Goal: Use online tool/utility: Utilize a website feature to perform a specific function

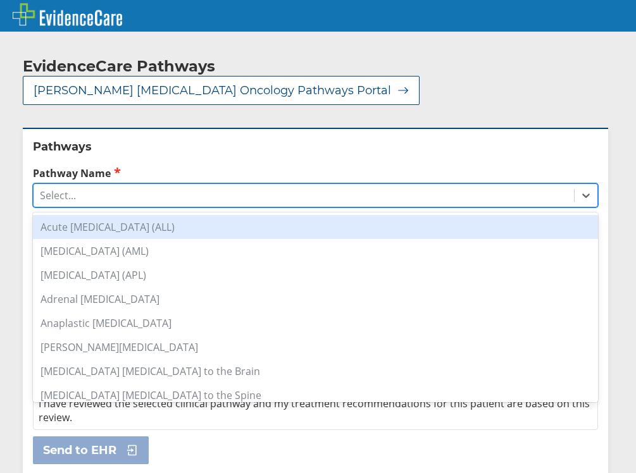
click at [404, 185] on div "Select..." at bounding box center [304, 196] width 540 height 22
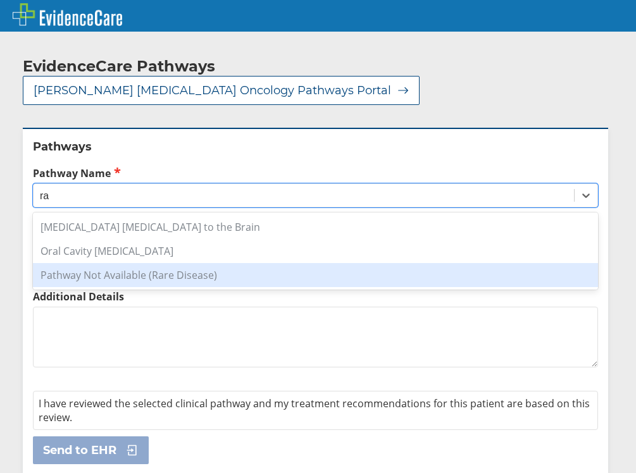
click at [133, 263] on div "Pathway Not Available (Rare Disease)" at bounding box center [315, 275] width 565 height 24
type input "ra"
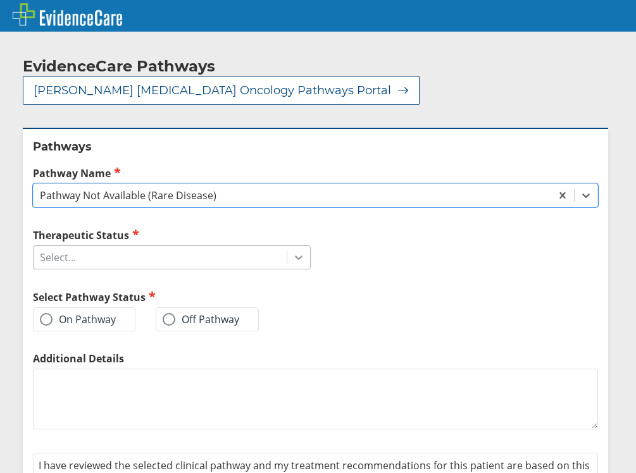
click at [292, 251] on icon at bounding box center [298, 257] width 13 height 13
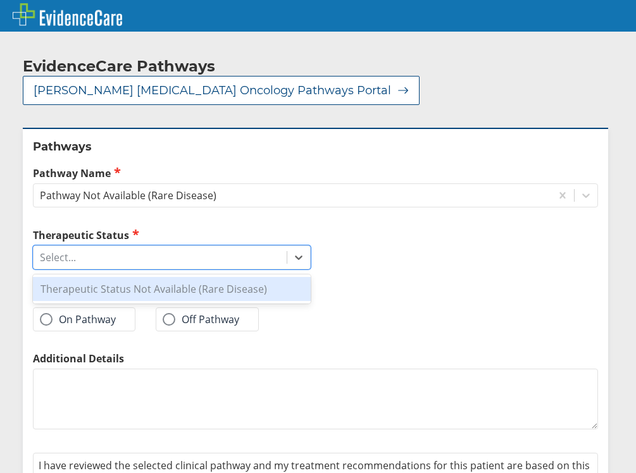
click at [146, 277] on div "Therapeutic Status Not Available (Rare Disease)" at bounding box center [172, 289] width 278 height 24
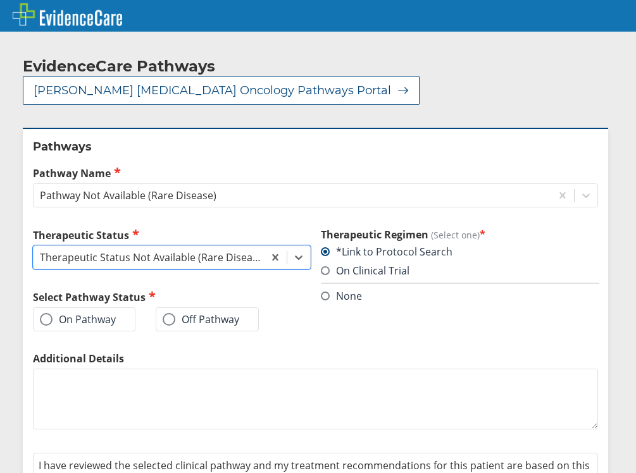
click at [75, 313] on label "On Pathway" at bounding box center [78, 319] width 76 height 13
click at [0, 0] on input "On Pathway" at bounding box center [0, 0] width 0 height 0
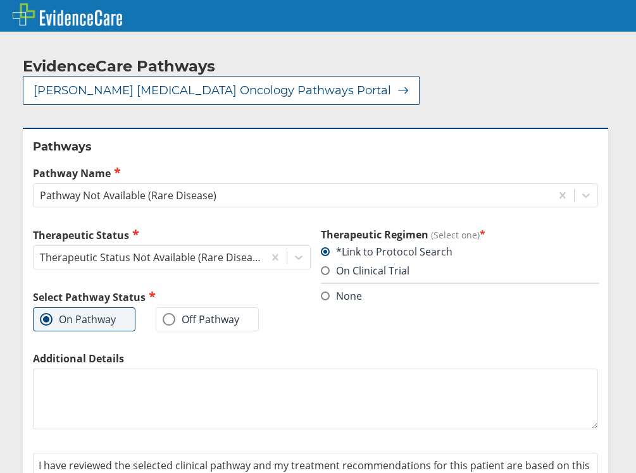
scroll to position [50, 0]
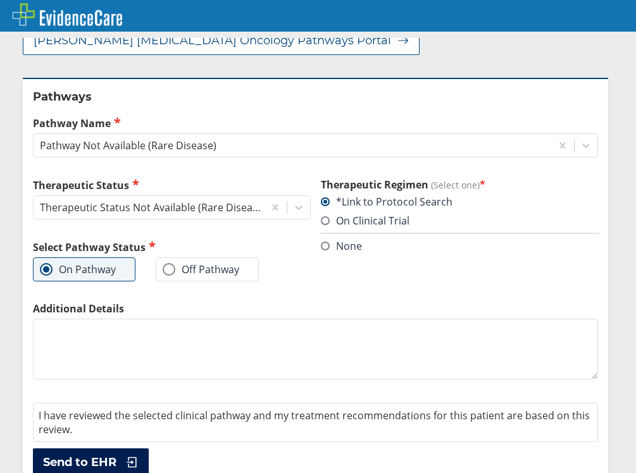
click at [82, 455] on span "Send to EHR" at bounding box center [79, 462] width 73 height 15
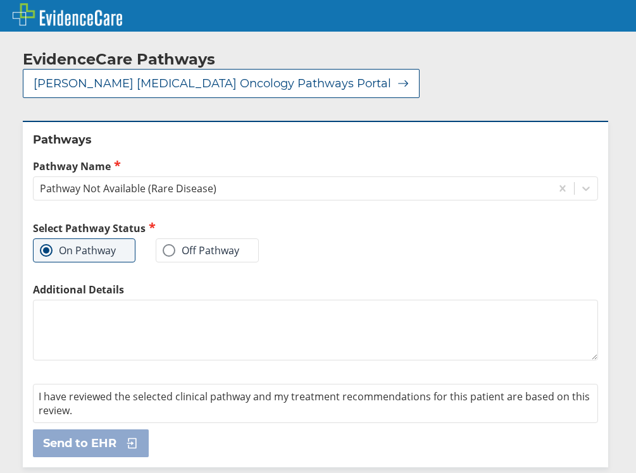
scroll to position [0, 0]
